Goal: Information Seeking & Learning: Find specific fact

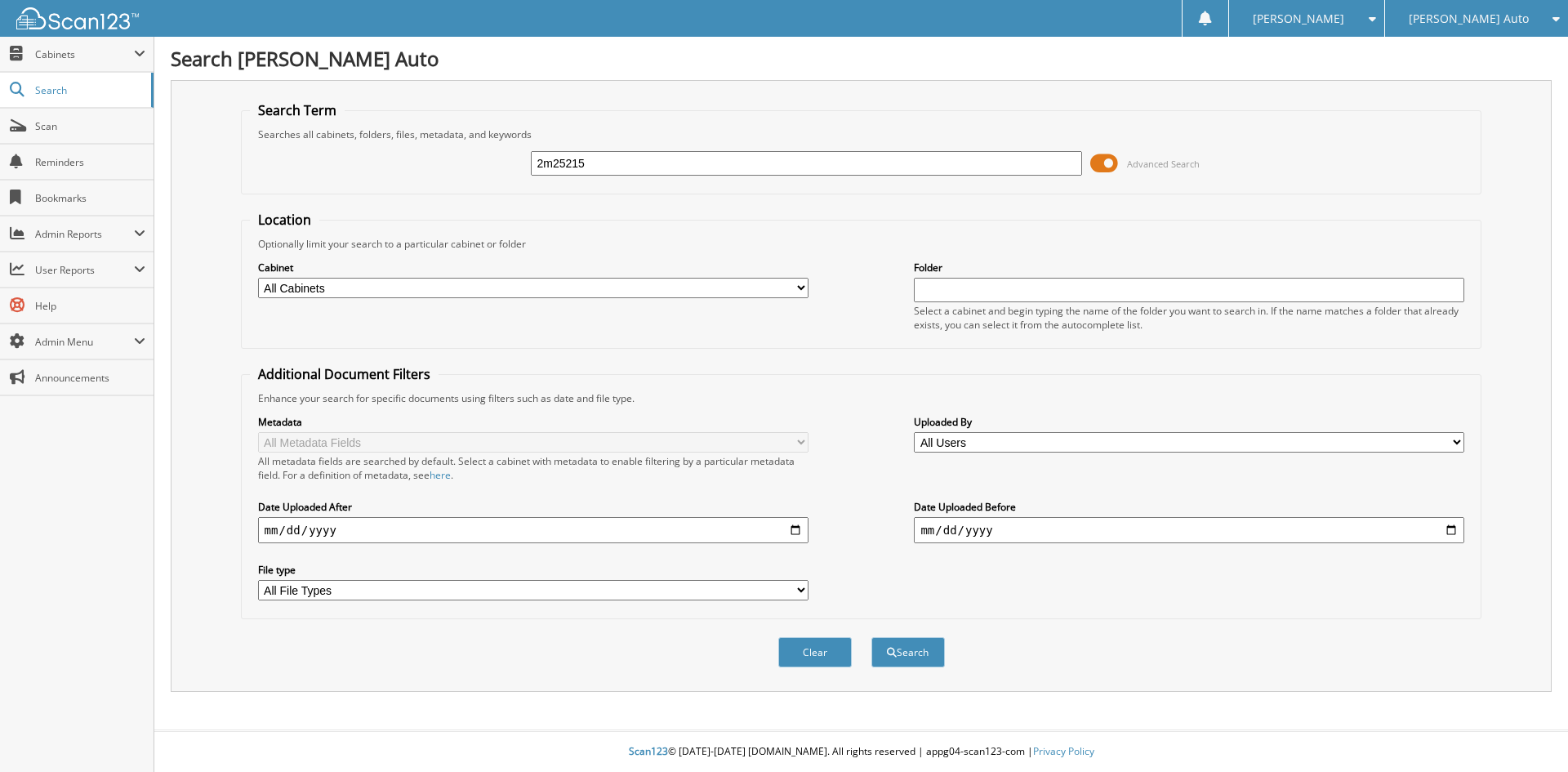
type input "2m25215"
click at [871, 637] on button "Search" at bounding box center [908, 652] width 73 height 30
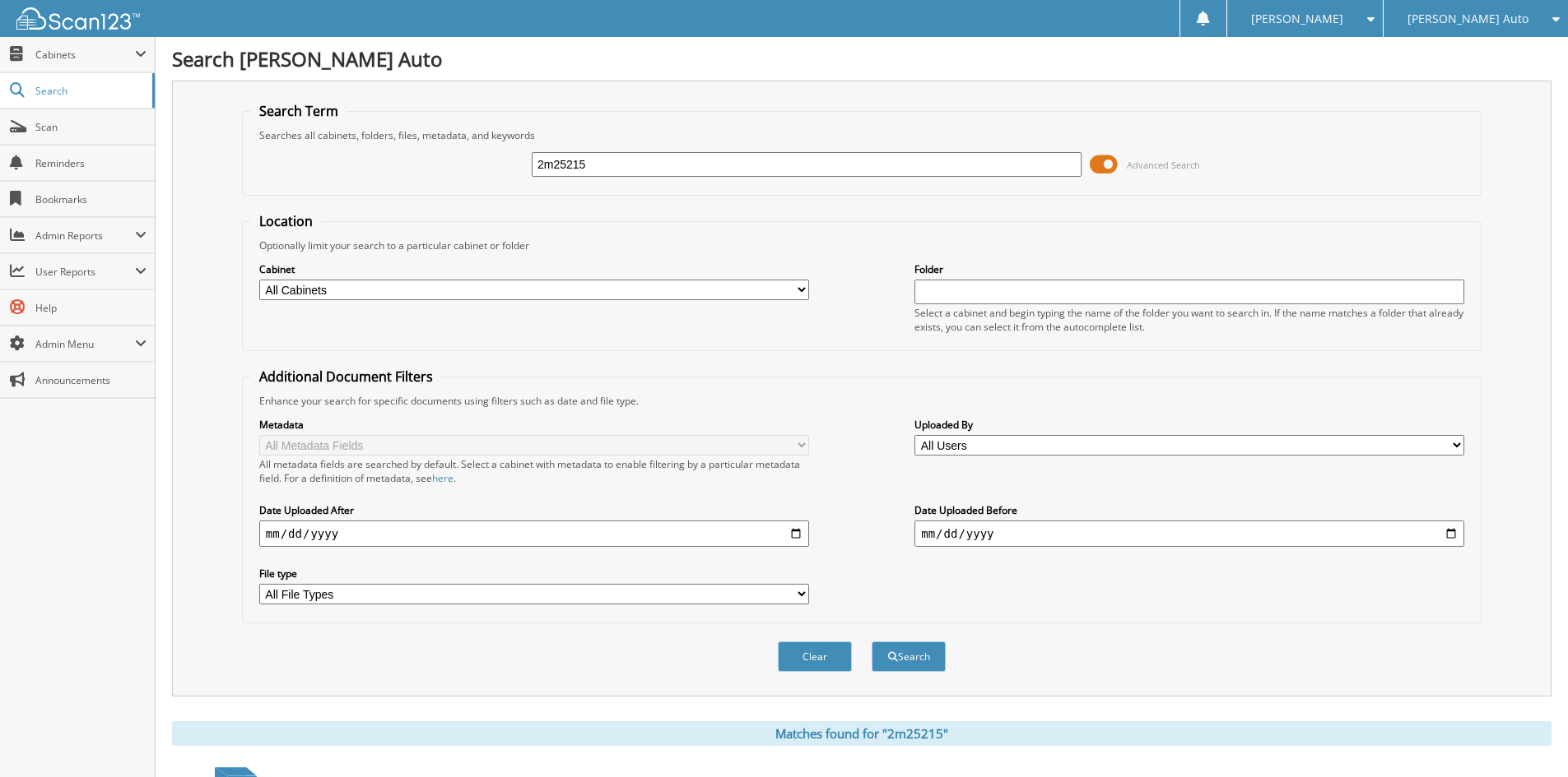
click at [1109, 165] on span at bounding box center [1104, 164] width 28 height 24
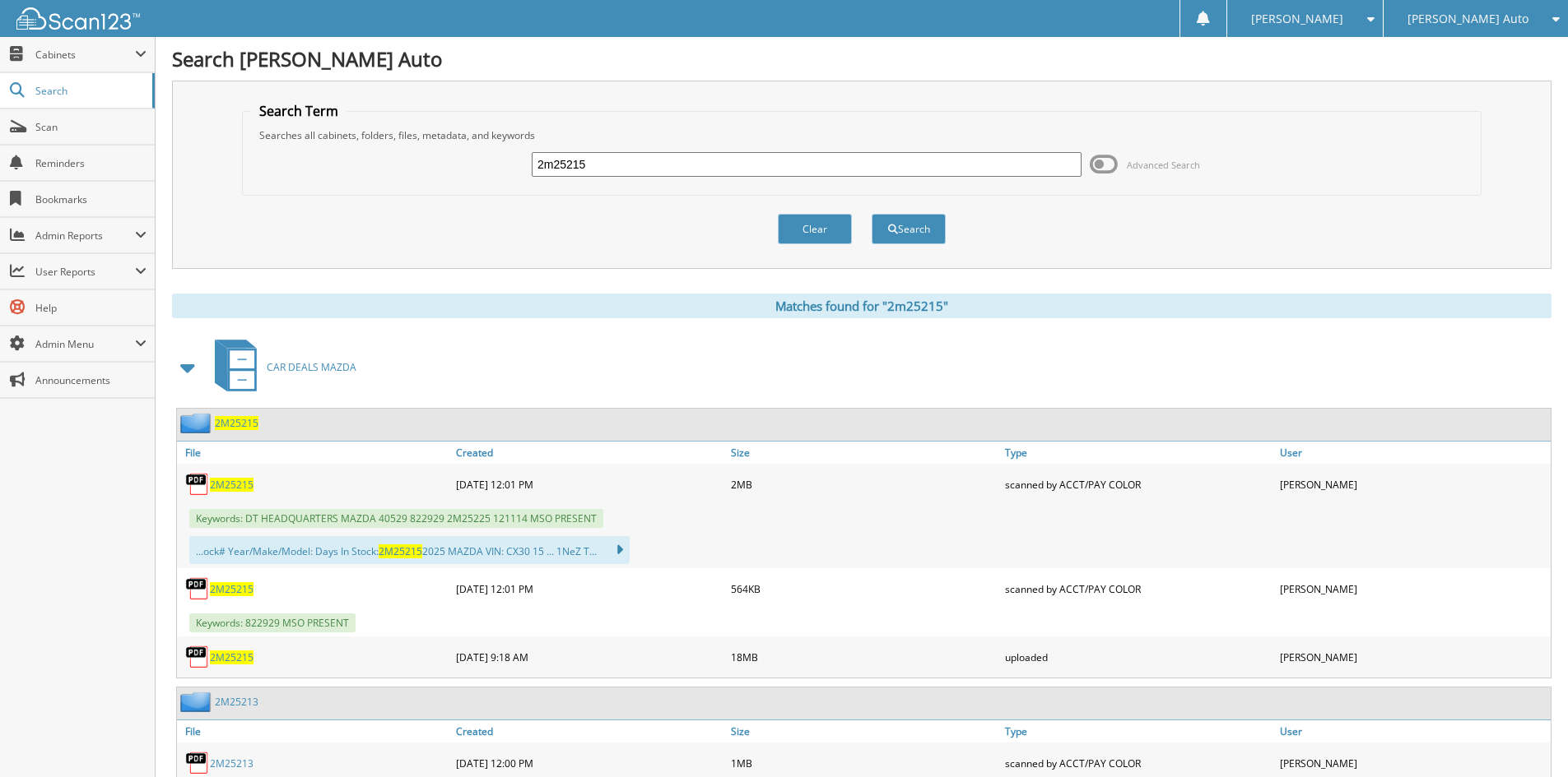
click at [665, 169] on input "2m25215" at bounding box center [806, 164] width 550 height 24
paste input "1T25411"
type input "1T25411"
click at [900, 228] on button "Search" at bounding box center [909, 228] width 74 height 30
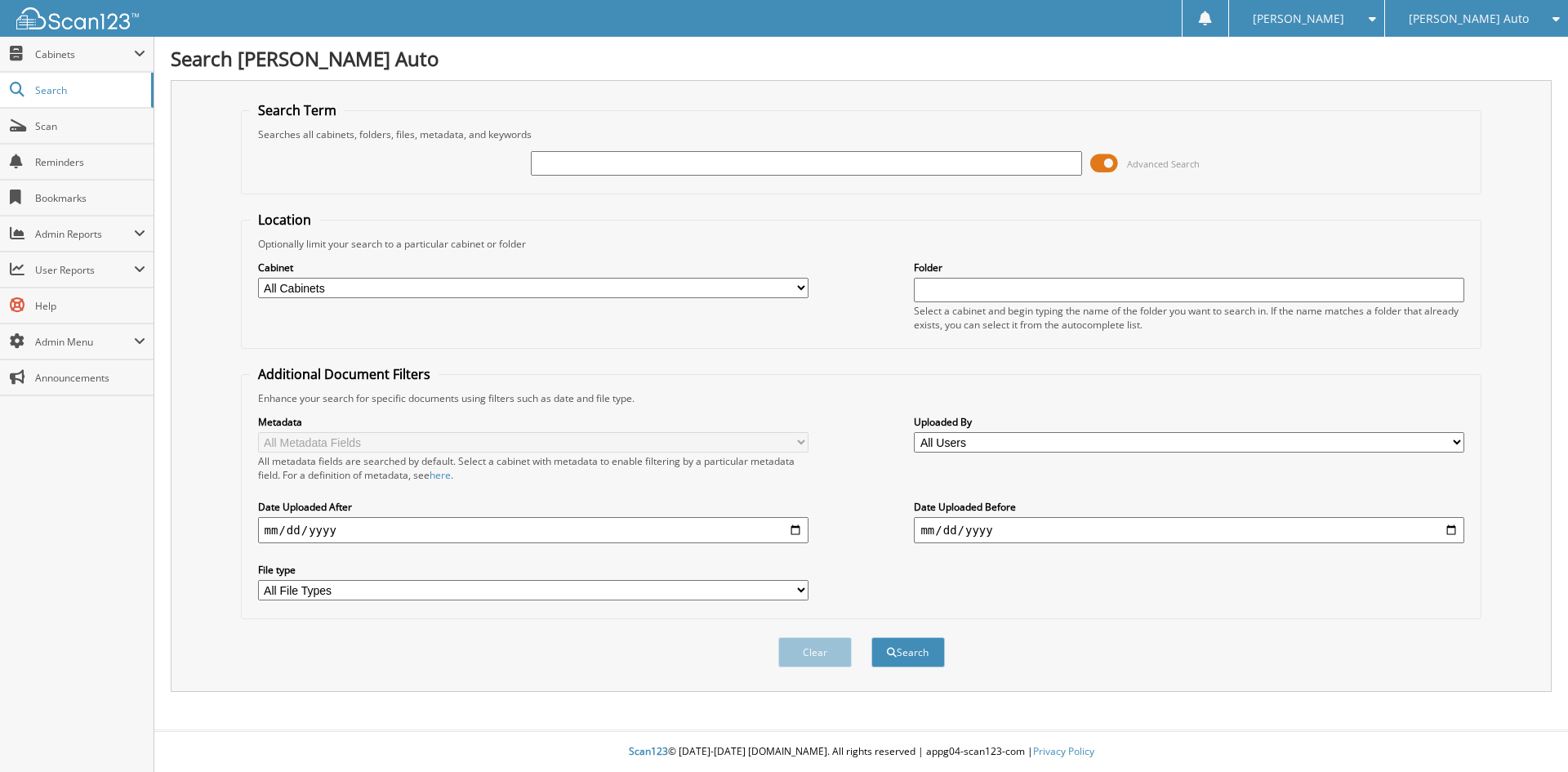
drag, startPoint x: 656, startPoint y: 160, endPoint x: 600, endPoint y: 166, distance: 56.3
click at [656, 160] on input "text" at bounding box center [806, 163] width 551 height 24
click at [586, 171] on input "text" at bounding box center [806, 163] width 551 height 24
paste input "1CL25011"
type input "1CL25011"
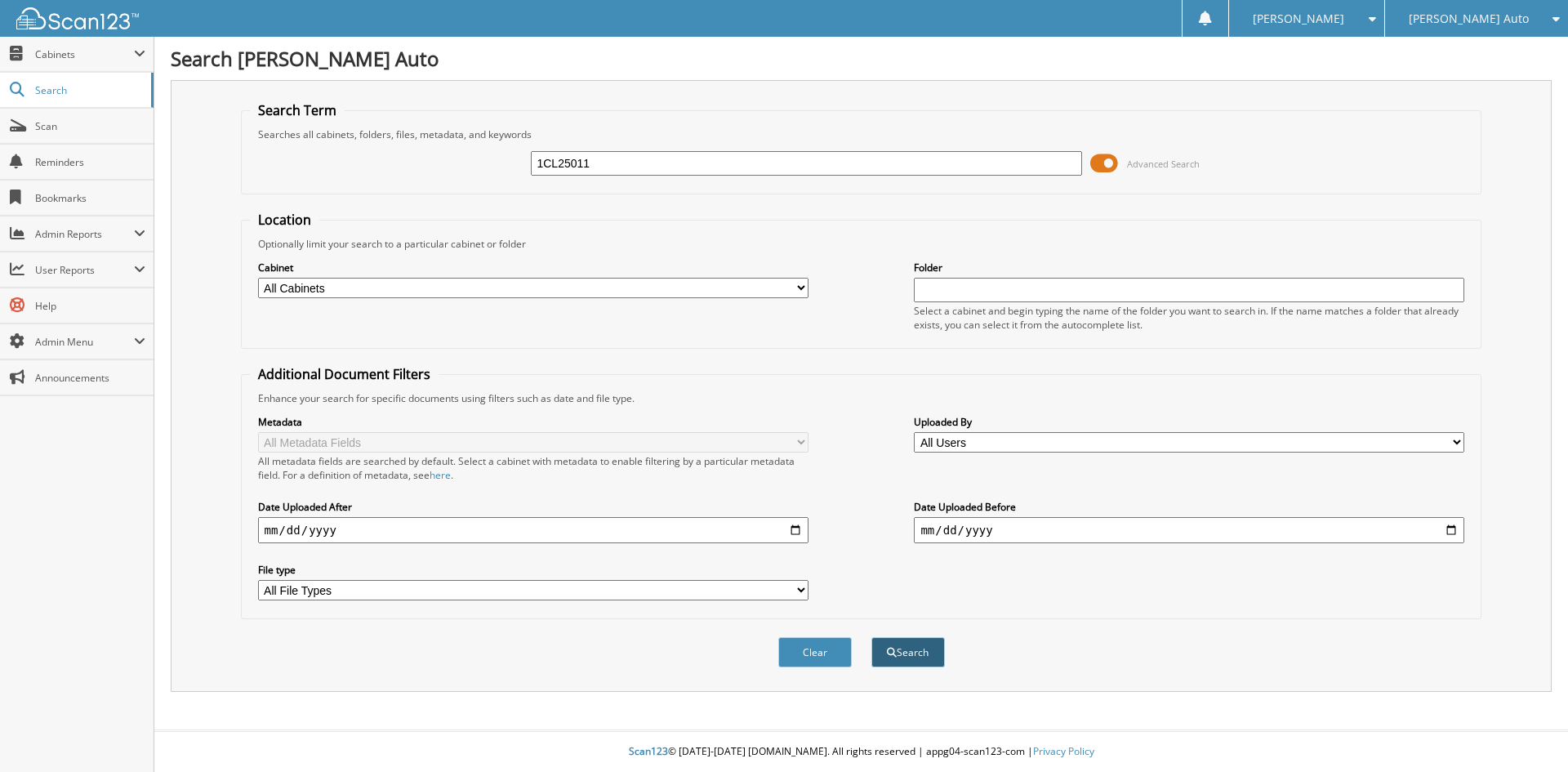
click at [909, 647] on button "Search" at bounding box center [908, 652] width 73 height 30
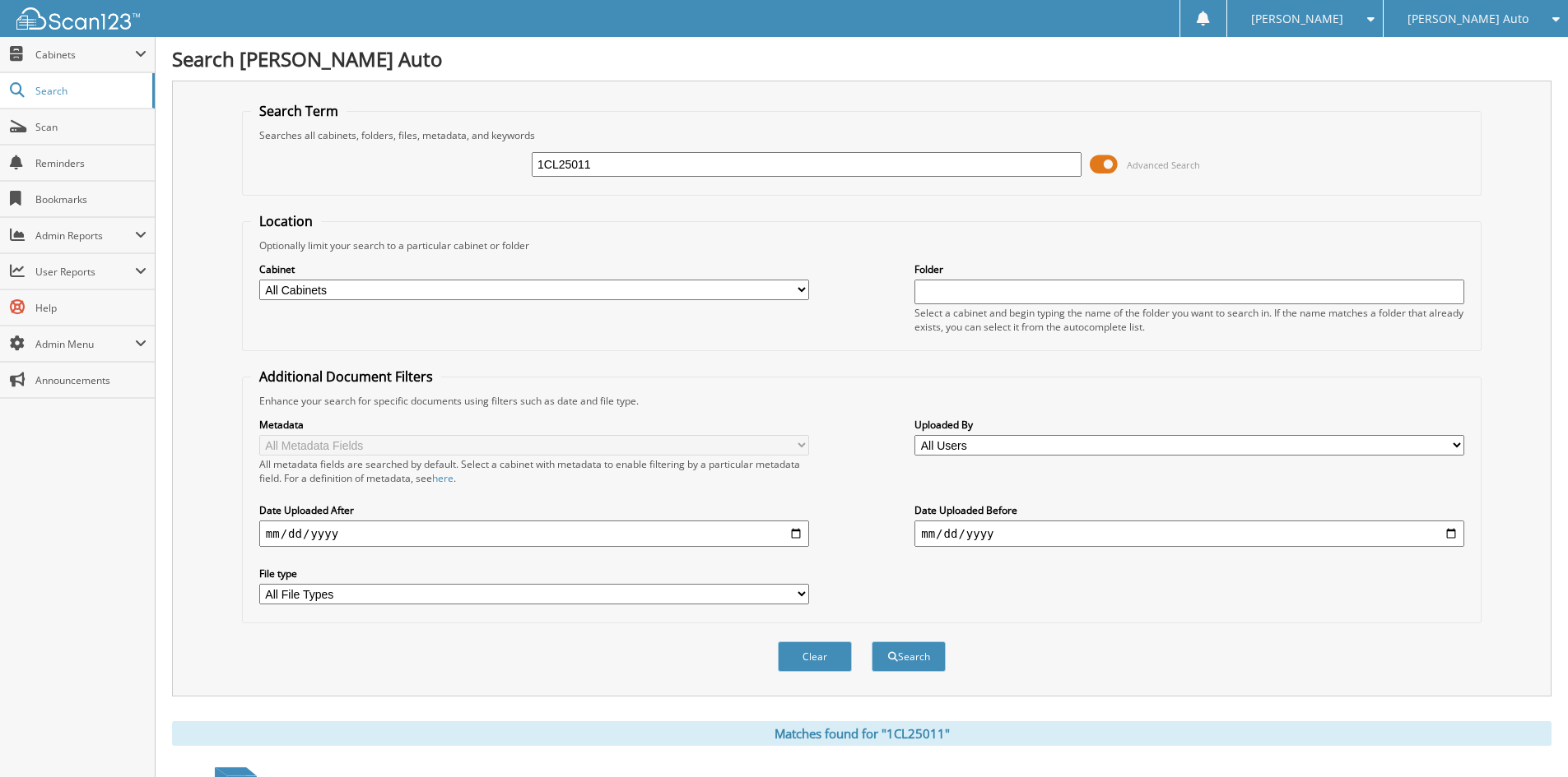
drag, startPoint x: 619, startPoint y: 166, endPoint x: 465, endPoint y: 157, distance: 154.3
click at [465, 157] on div "1CL25011 Advanced Search" at bounding box center [862, 164] width 1221 height 44
paste input "3T25424"
type input "3T25424"
click at [931, 657] on button "Search" at bounding box center [909, 656] width 74 height 30
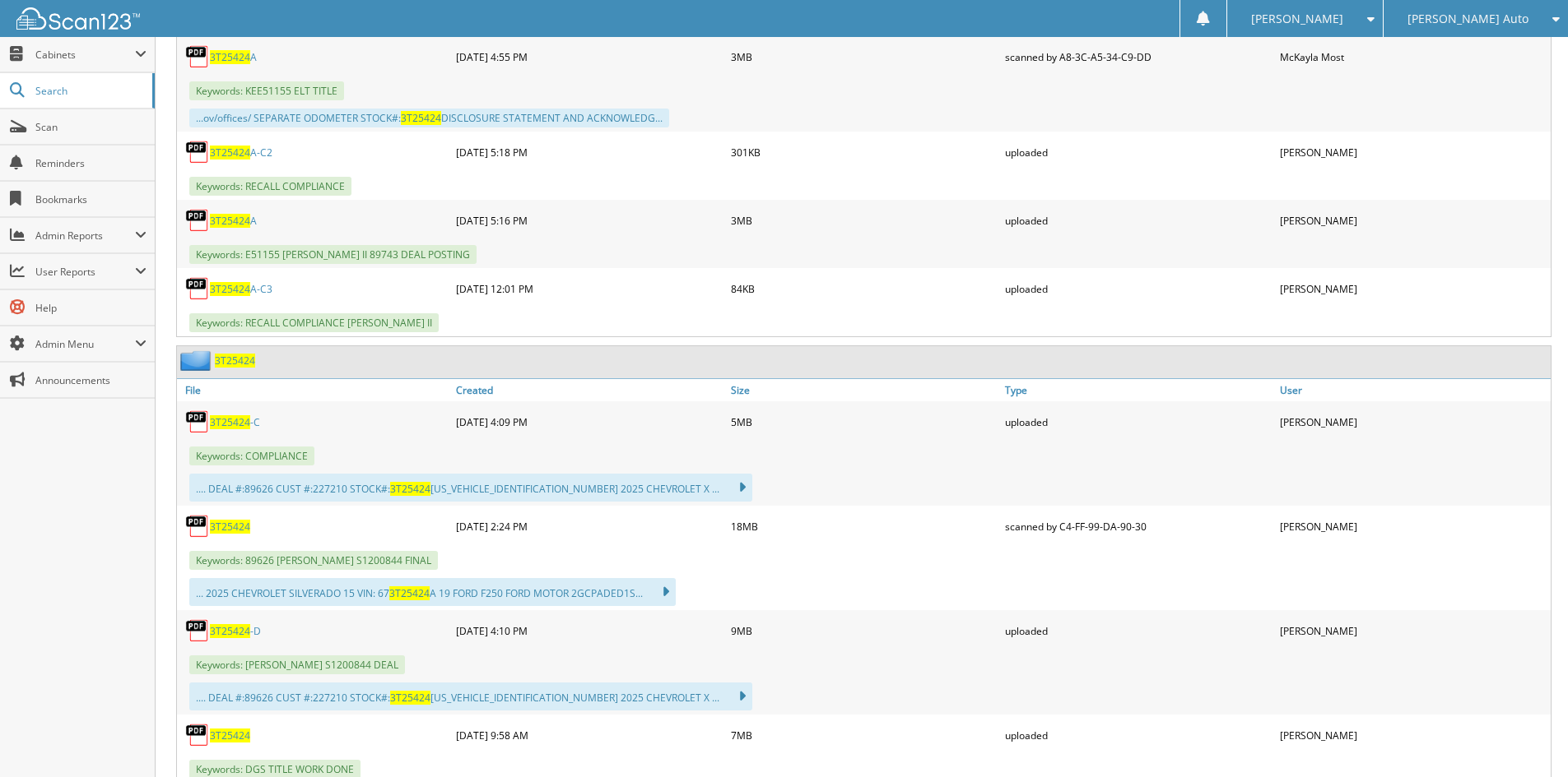
scroll to position [1316, 0]
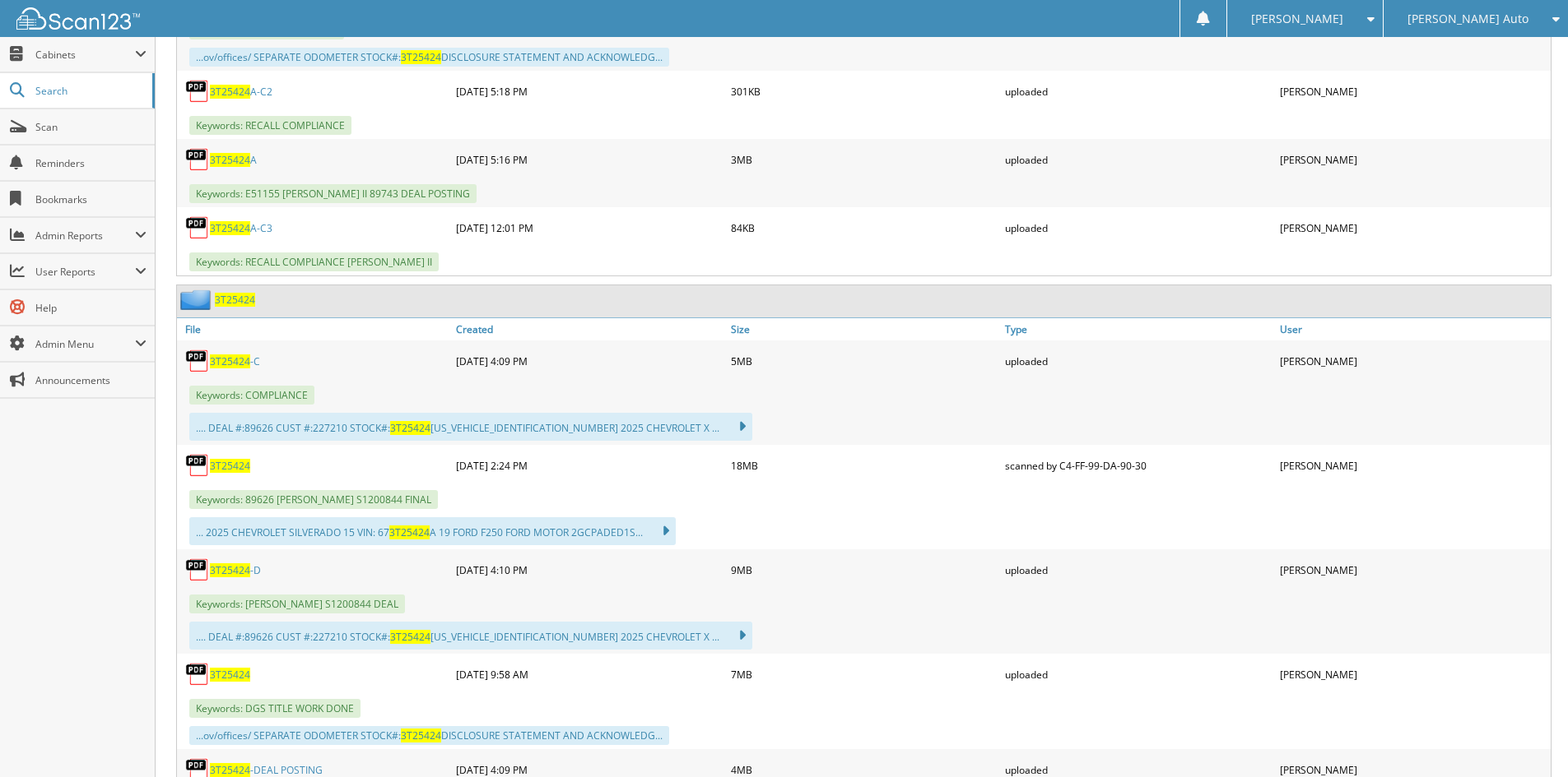
click at [238, 365] on span "3T25424" at bounding box center [230, 361] width 40 height 14
